Goal: Information Seeking & Learning: Understand process/instructions

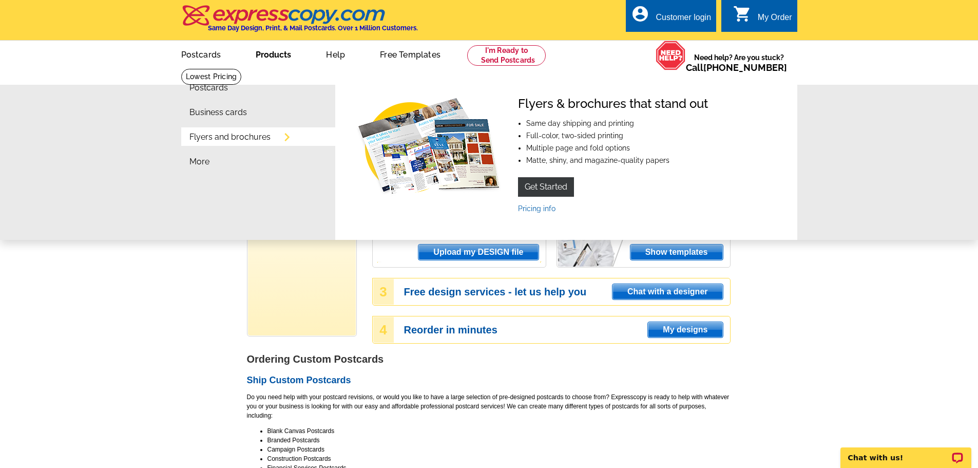
click at [243, 139] on link "Flyers and brochures" at bounding box center [229, 137] width 81 height 8
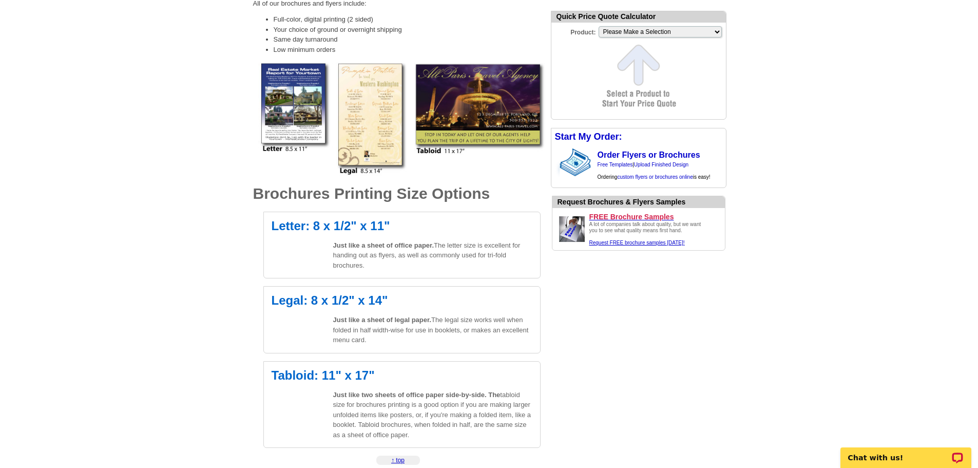
scroll to position [77, 0]
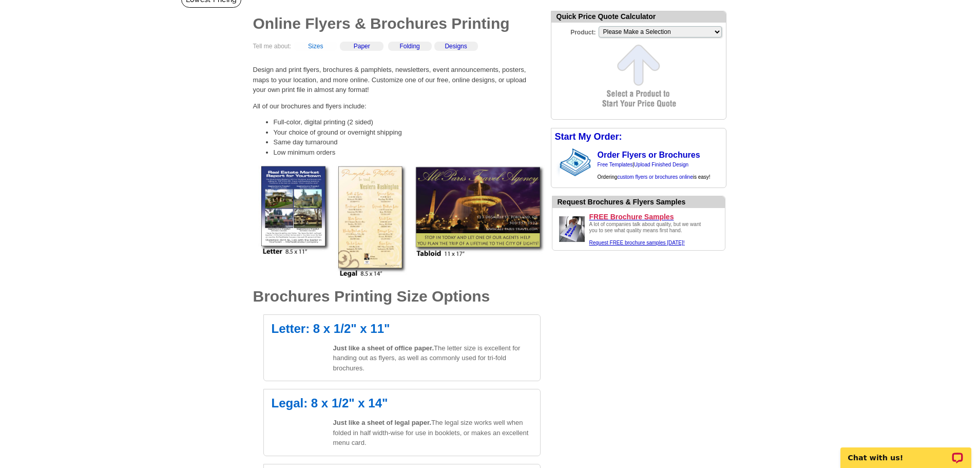
click at [321, 49] on link "Sizes" at bounding box center [315, 46] width 15 height 7
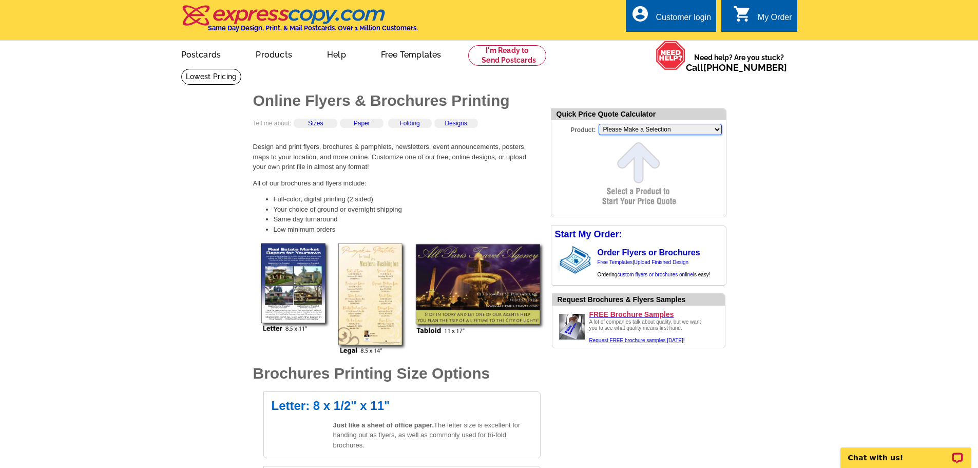
click at [682, 130] on select "Please Make a Selection Jumbo Postcard (5.5" x 8.5") Regular Postcard (4.25" x …" at bounding box center [660, 129] width 123 height 11
click at [318, 123] on link "Sizes" at bounding box center [315, 123] width 15 height 7
click at [412, 120] on div "Folding" at bounding box center [410, 123] width 44 height 9
click at [416, 123] on link "Folding" at bounding box center [409, 123] width 20 height 7
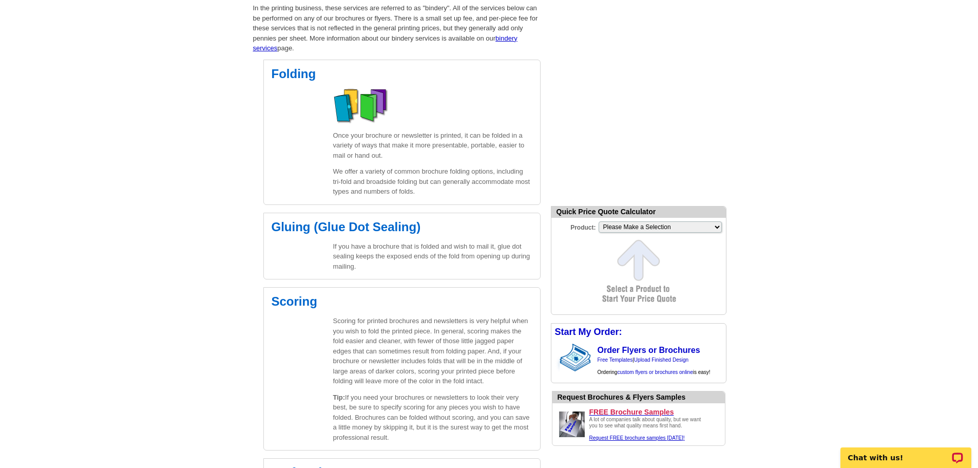
scroll to position [858, 0]
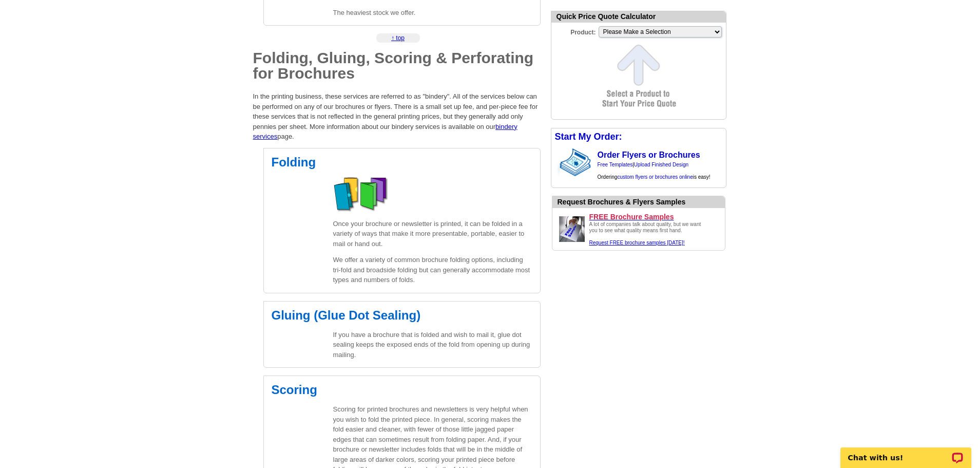
scroll to position [366, 0]
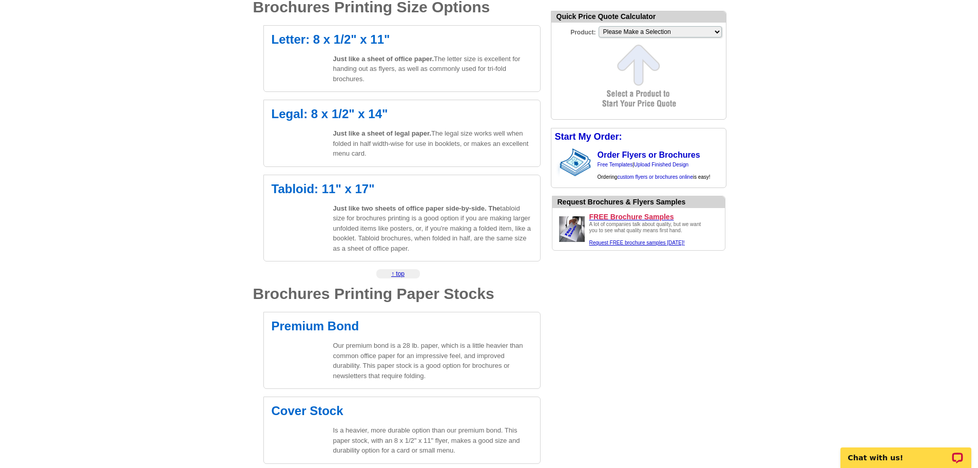
scroll to position [77, 0]
